Goal: Task Accomplishment & Management: Use online tool/utility

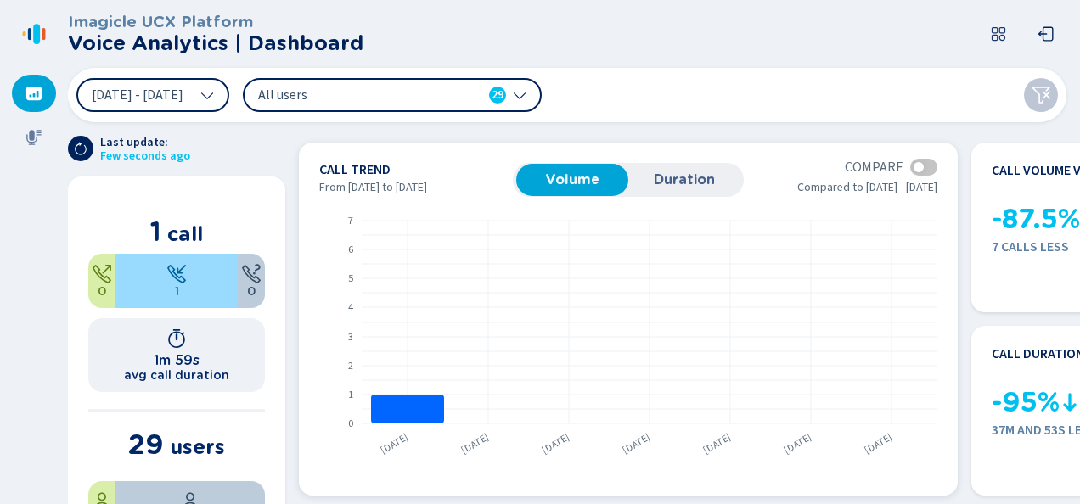
click at [670, 181] on span "Duration" at bounding box center [684, 179] width 95 height 15
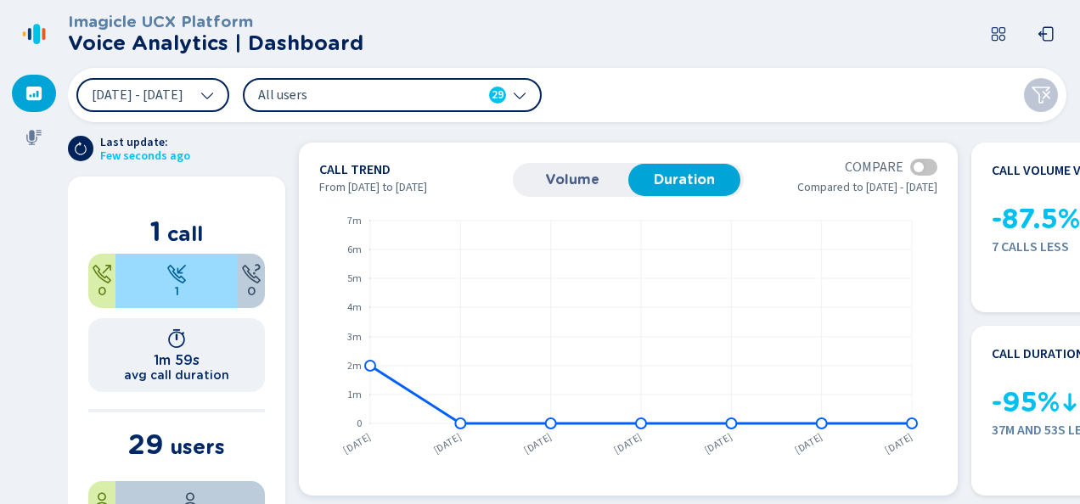
click at [582, 175] on span "Volume" at bounding box center [572, 179] width 95 height 15
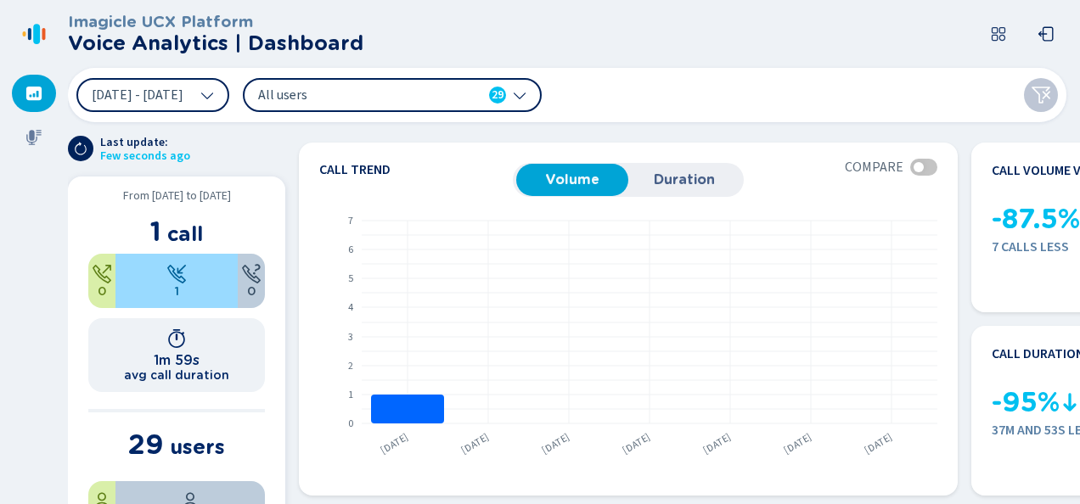
click at [186, 357] on h1 "1m 59s" at bounding box center [177, 360] width 46 height 16
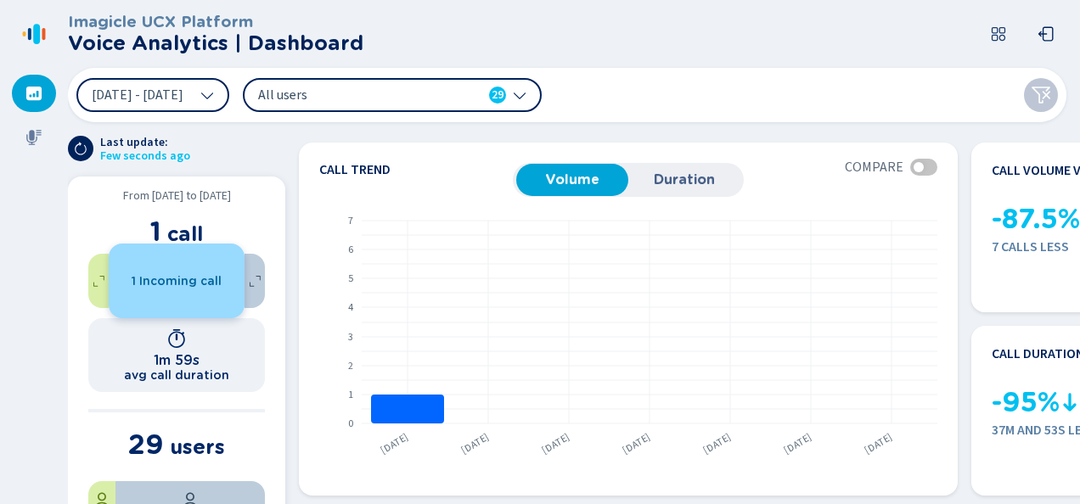
click at [182, 299] on div "1 Incoming call" at bounding box center [177, 281] width 136 height 75
click at [167, 284] on span "1 Incoming call" at bounding box center [177, 281] width 90 height 14
click at [139, 282] on span "1 Incoming call" at bounding box center [177, 281] width 90 height 14
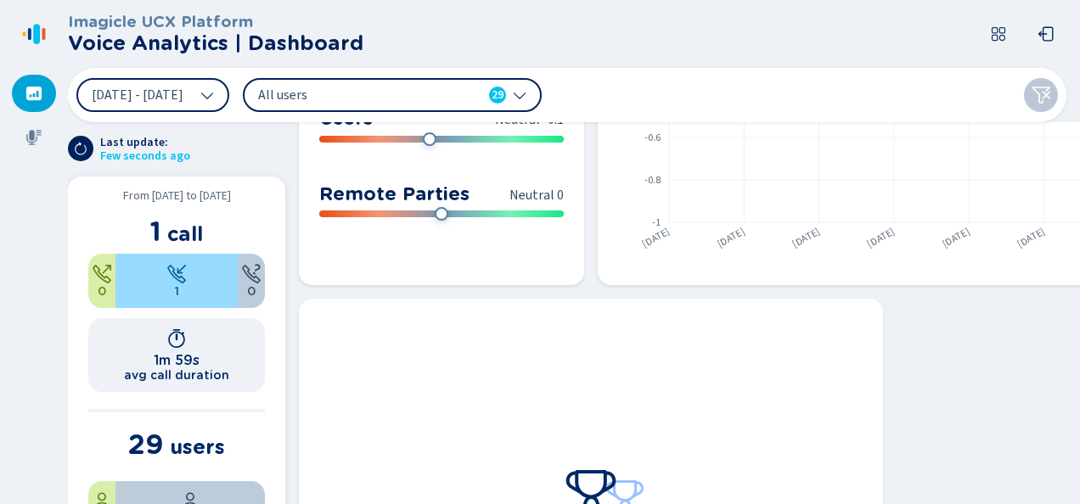
scroll to position [1258, 0]
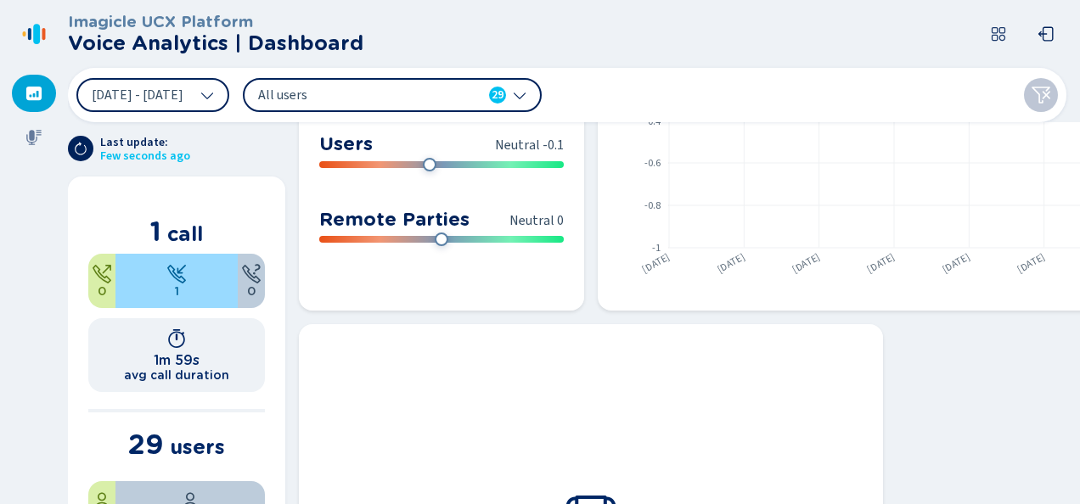
click at [542, 87] on div "All users 29" at bounding box center [392, 95] width 299 height 34
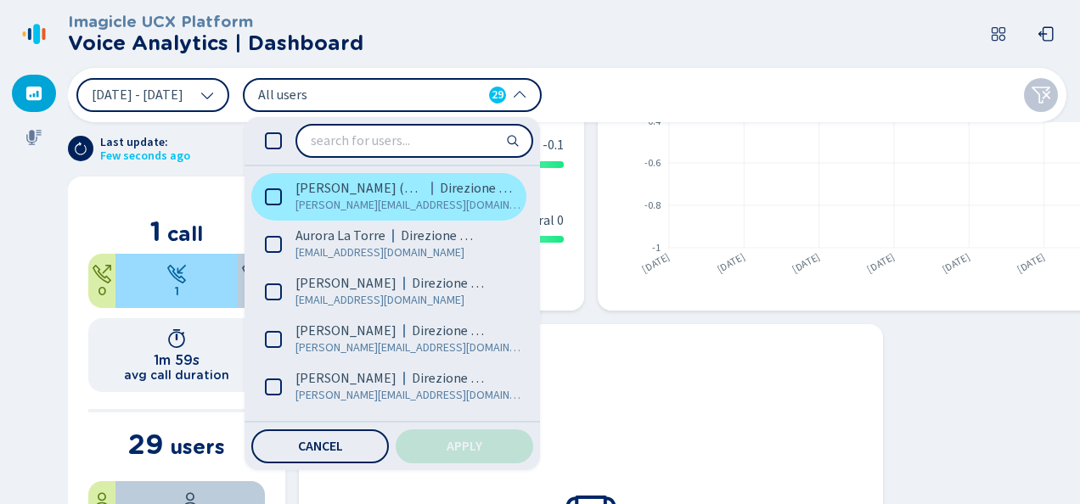
click at [282, 195] on icon at bounding box center [273, 196] width 17 height 17
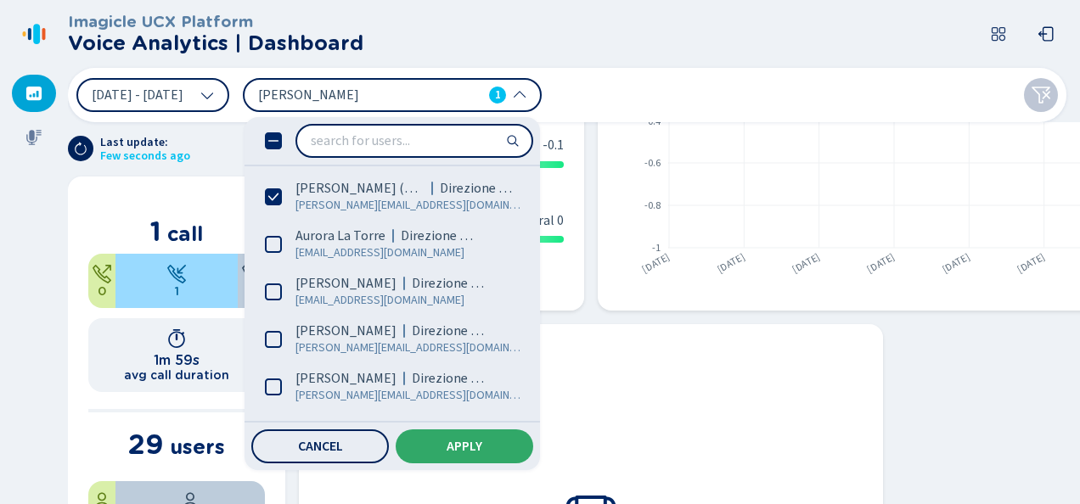
click at [497, 455] on button "Apply" at bounding box center [465, 446] width 138 height 34
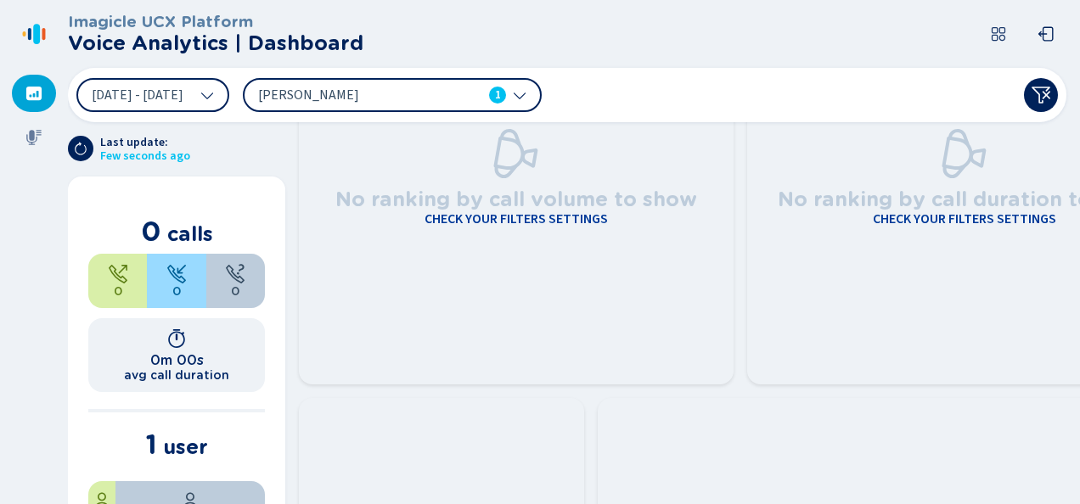
scroll to position [417, 0]
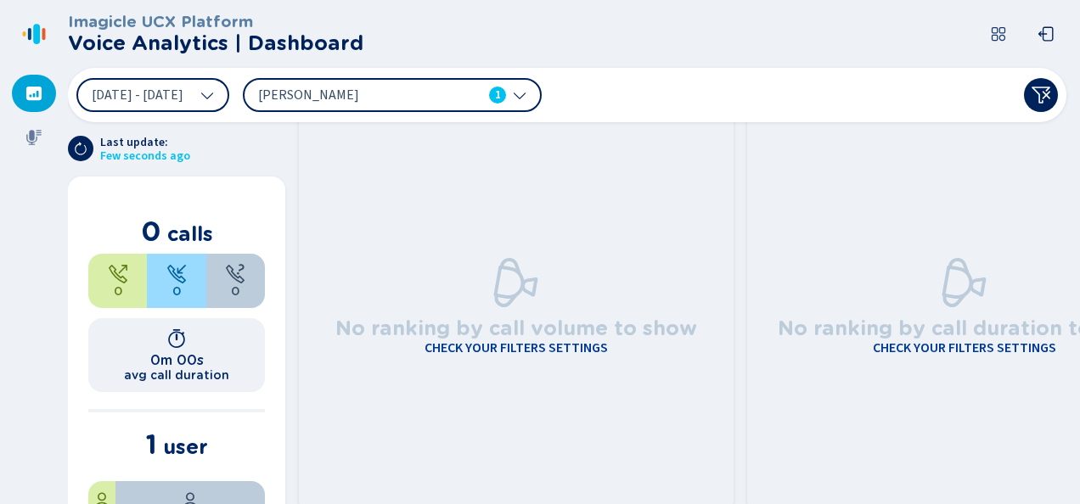
click at [424, 95] on span "[PERSON_NAME]" at bounding box center [355, 95] width 195 height 19
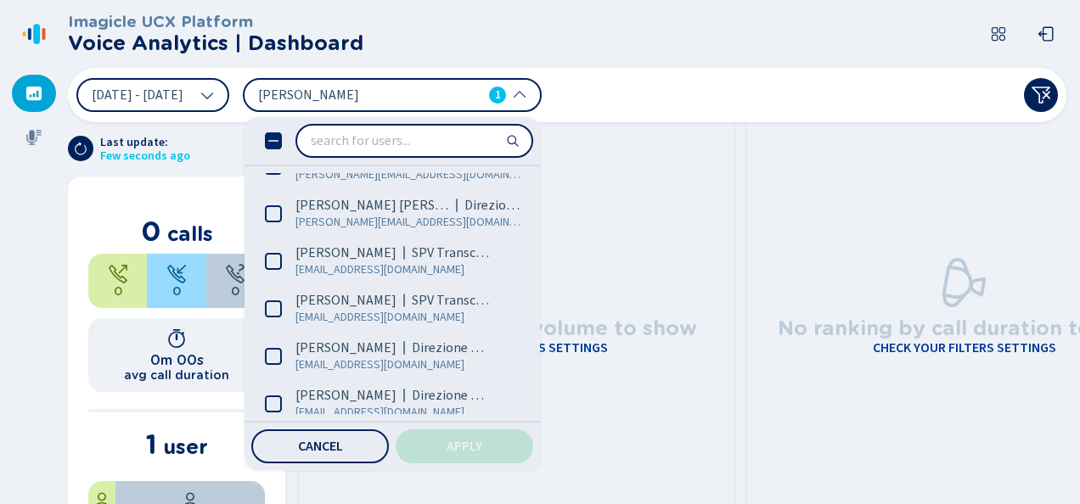
scroll to position [424, 0]
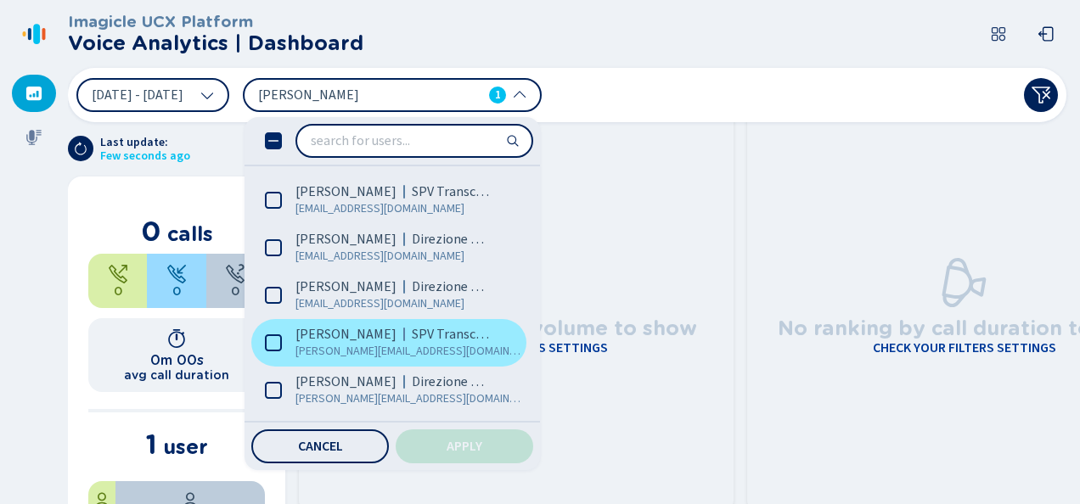
click at [282, 342] on icon at bounding box center [273, 342] width 17 height 17
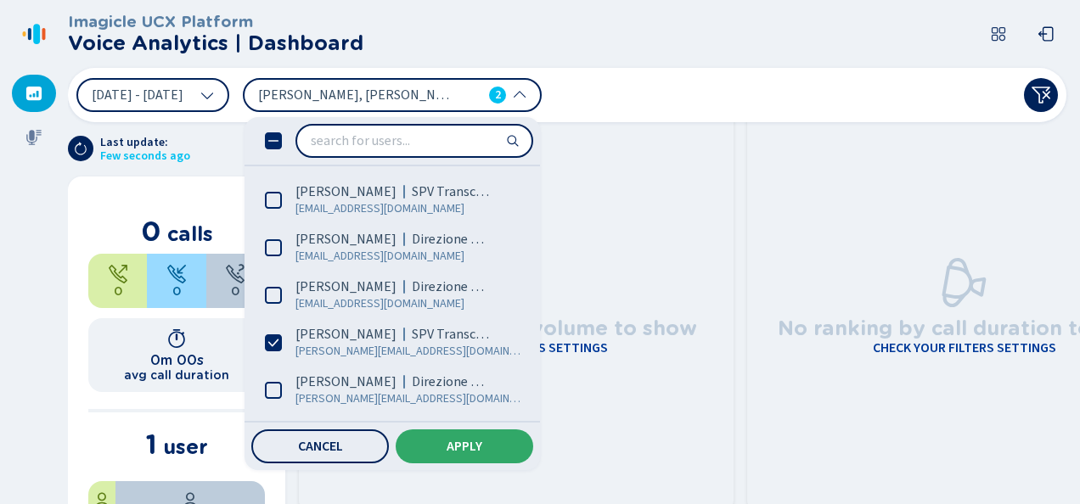
click at [482, 450] on span "Apply" at bounding box center [464, 447] width 36 height 14
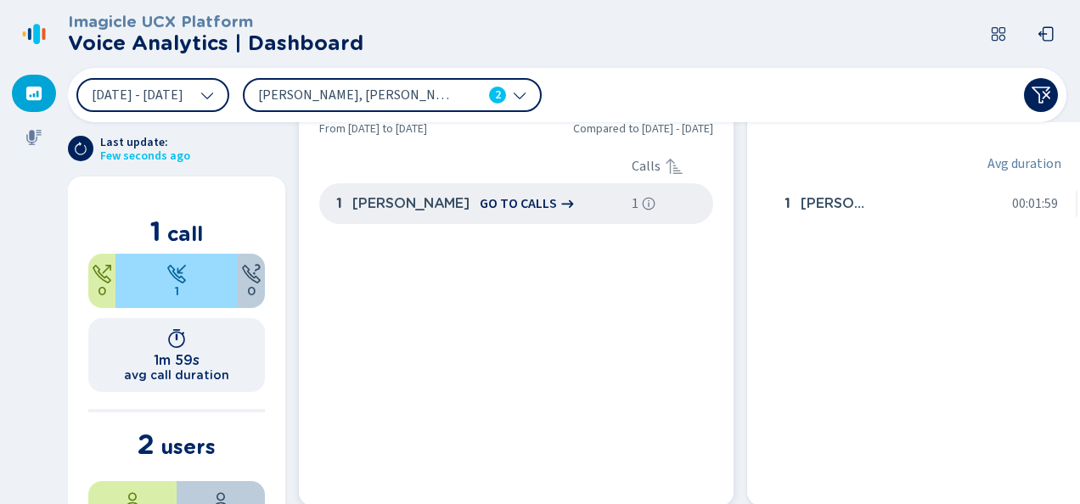
click at [557, 207] on span "go to calls" at bounding box center [518, 203] width 77 height 15
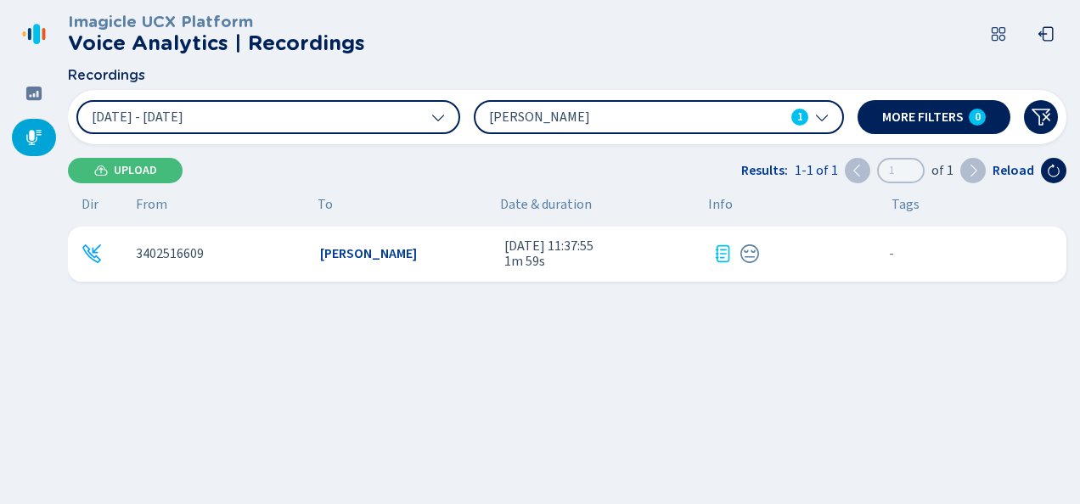
click at [721, 253] on icon at bounding box center [722, 254] width 20 height 20
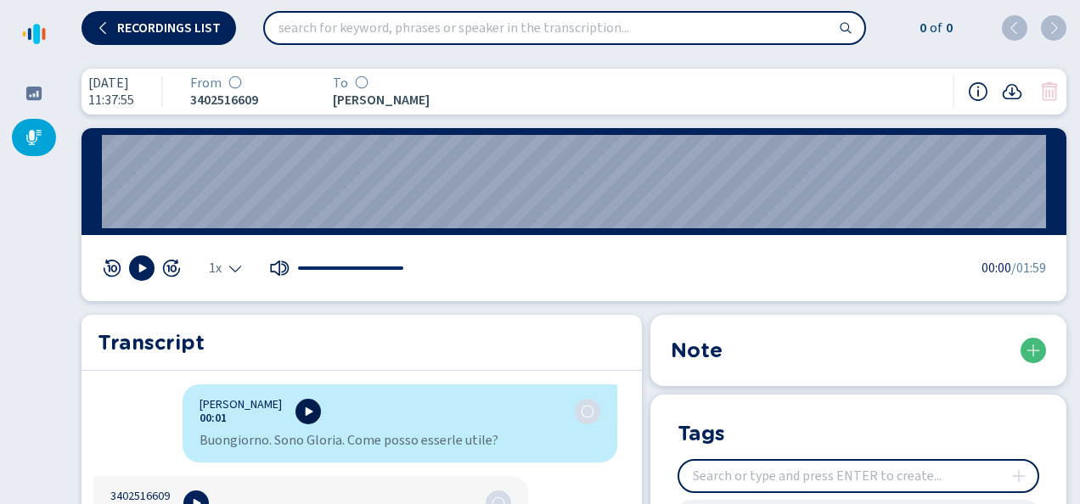
click at [306, 411] on icon at bounding box center [310, 411] width 8 height 8
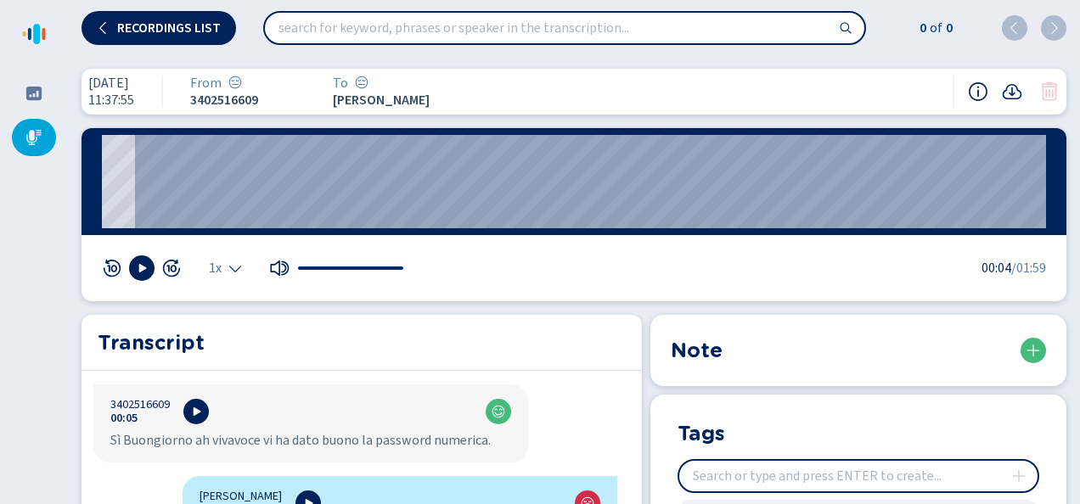
scroll to position [85, 0]
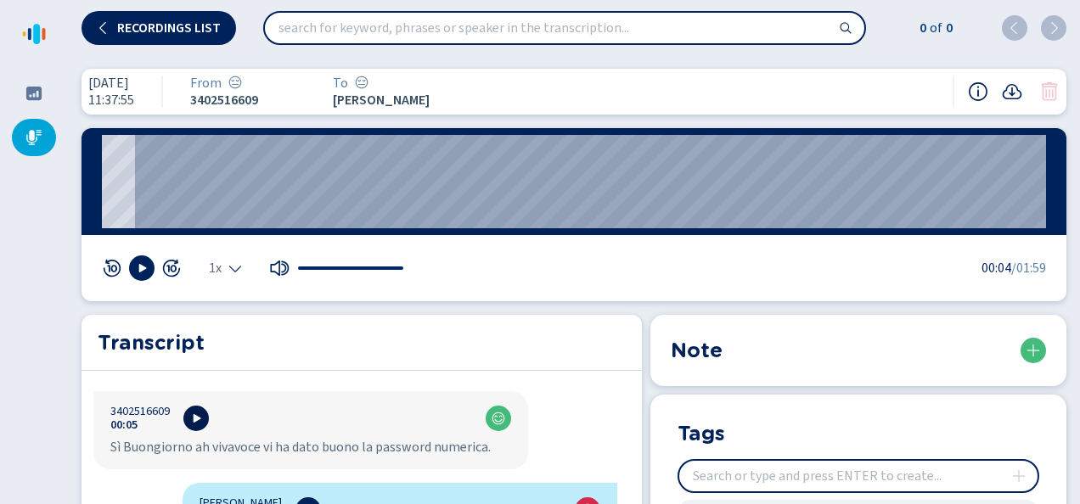
click at [194, 416] on icon at bounding box center [198, 418] width 8 height 8
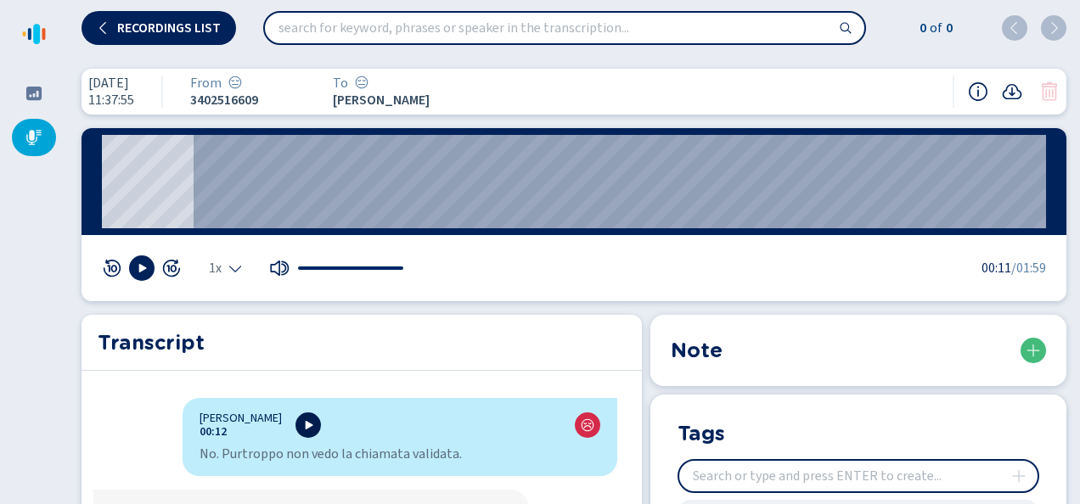
click at [301, 419] on icon at bounding box center [308, 425] width 14 height 14
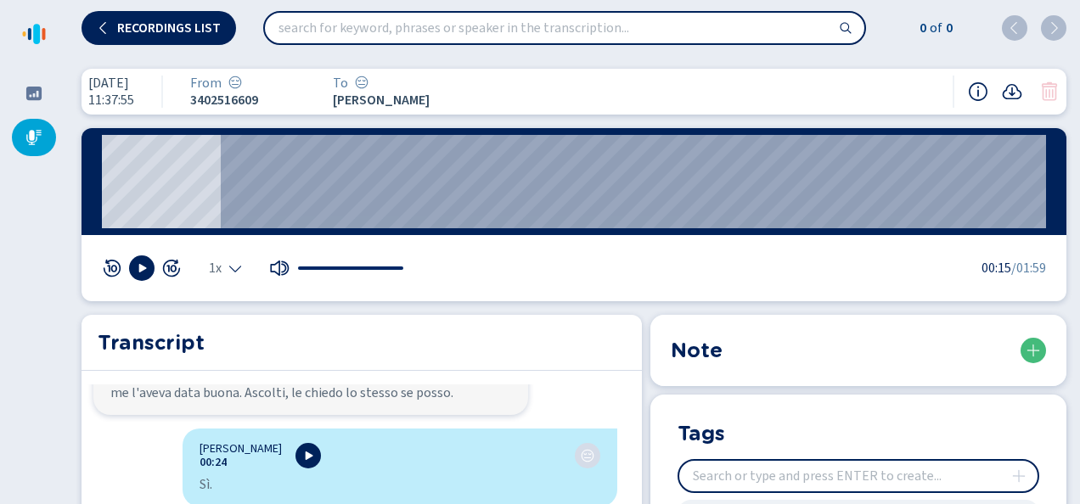
scroll to position [255, 0]
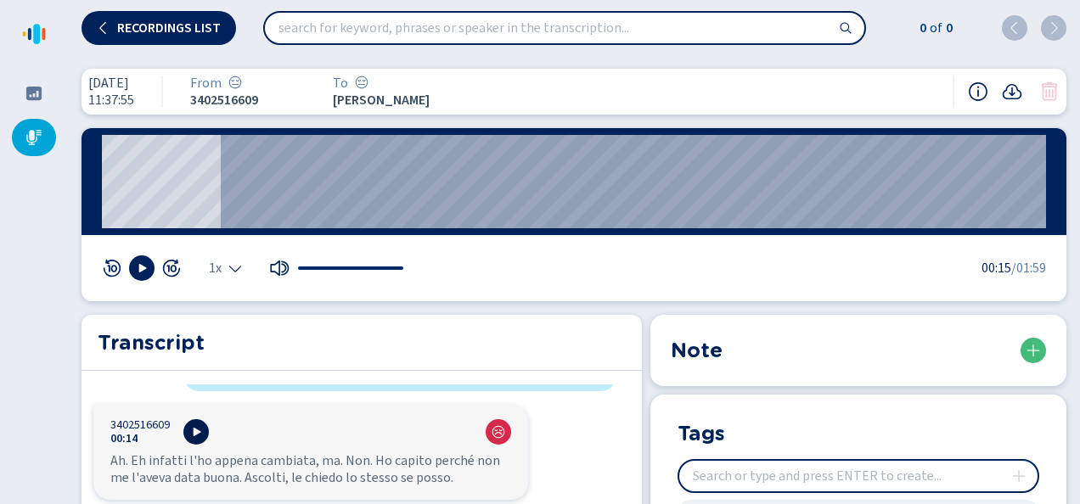
click at [200, 428] on icon at bounding box center [196, 432] width 14 height 14
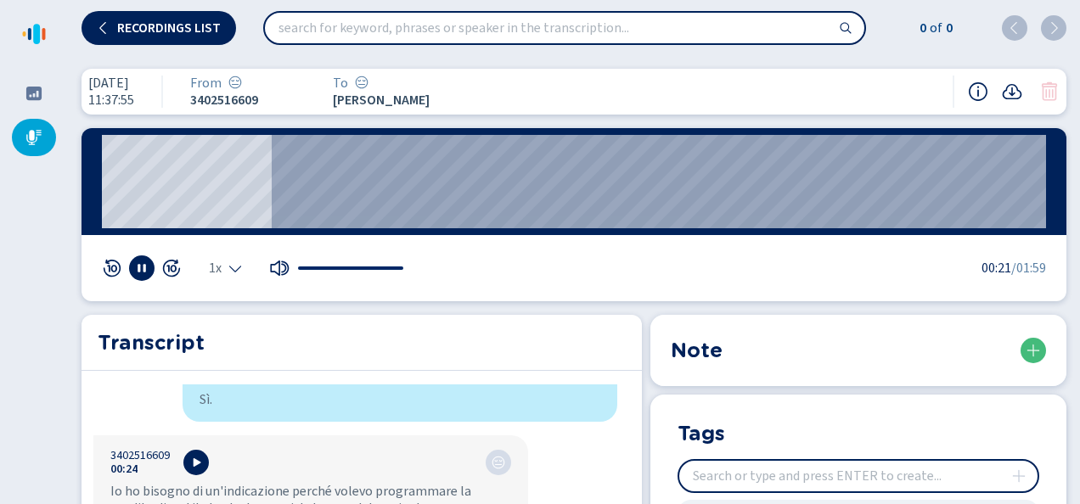
scroll to position [509, 0]
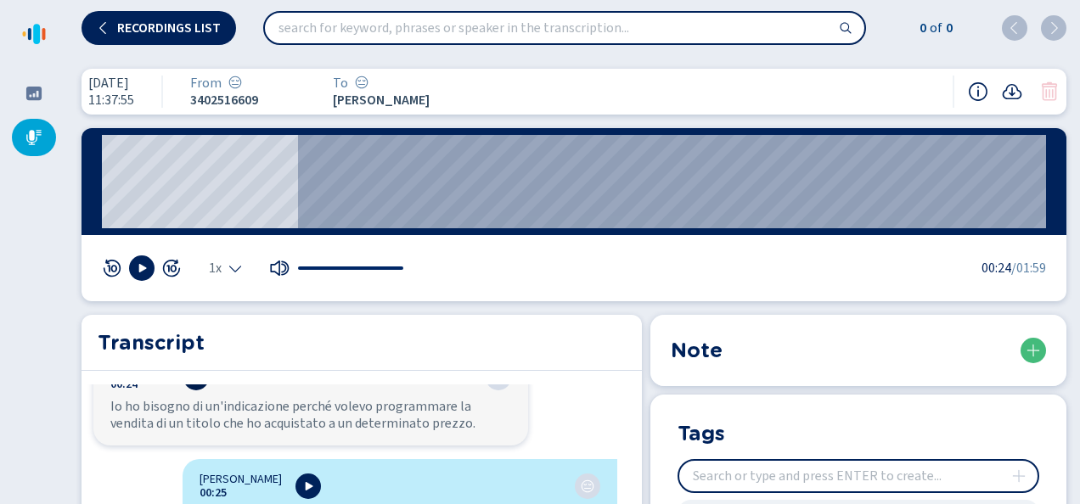
click at [195, 385] on button at bounding box center [195, 377] width 25 height 25
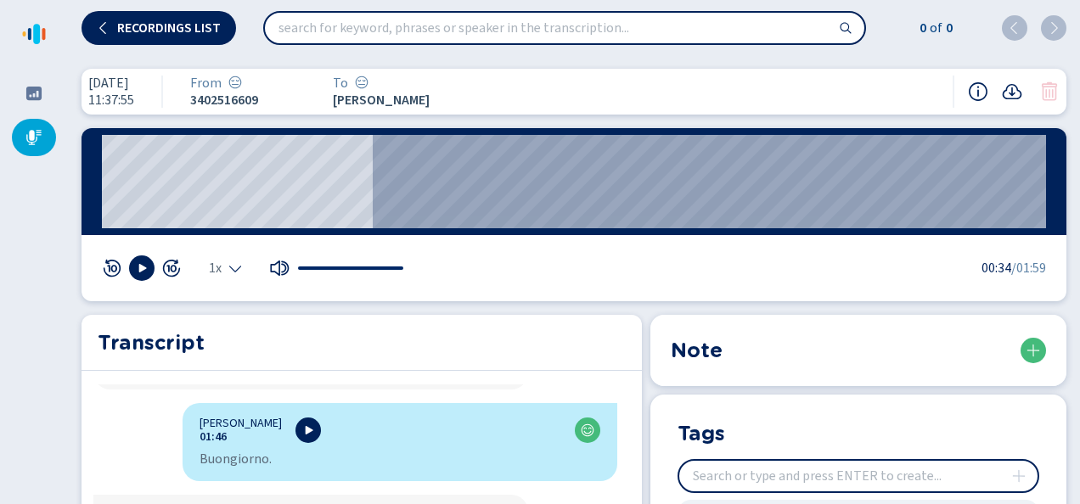
scroll to position [2981, 0]
